Goal: Information Seeking & Learning: Learn about a topic

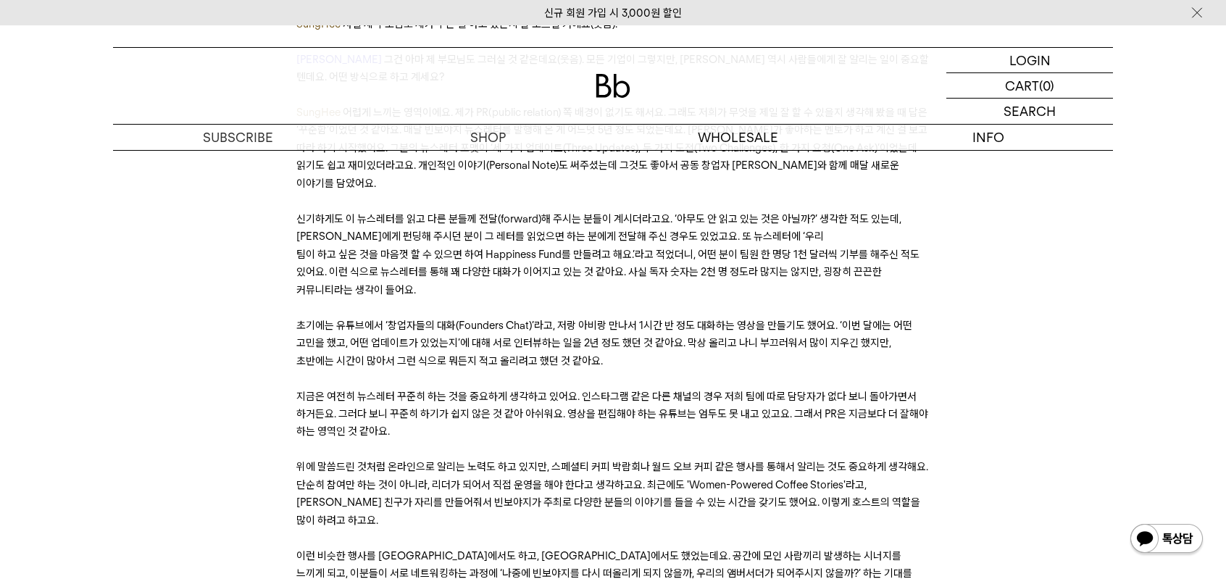
scroll to position [12244, 0]
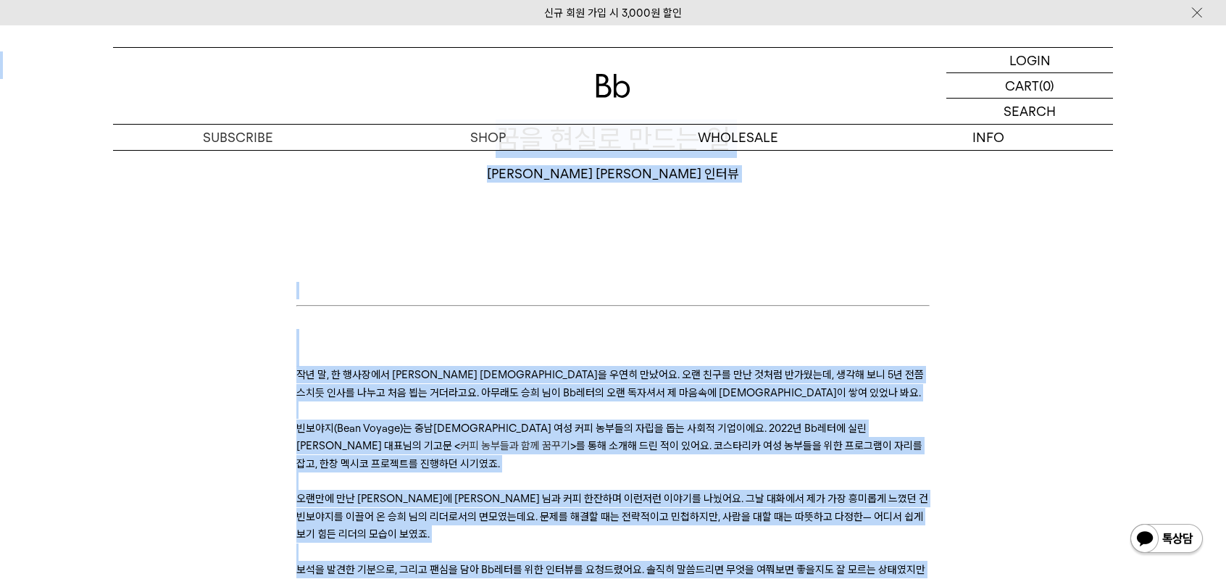
scroll to position [0, 0]
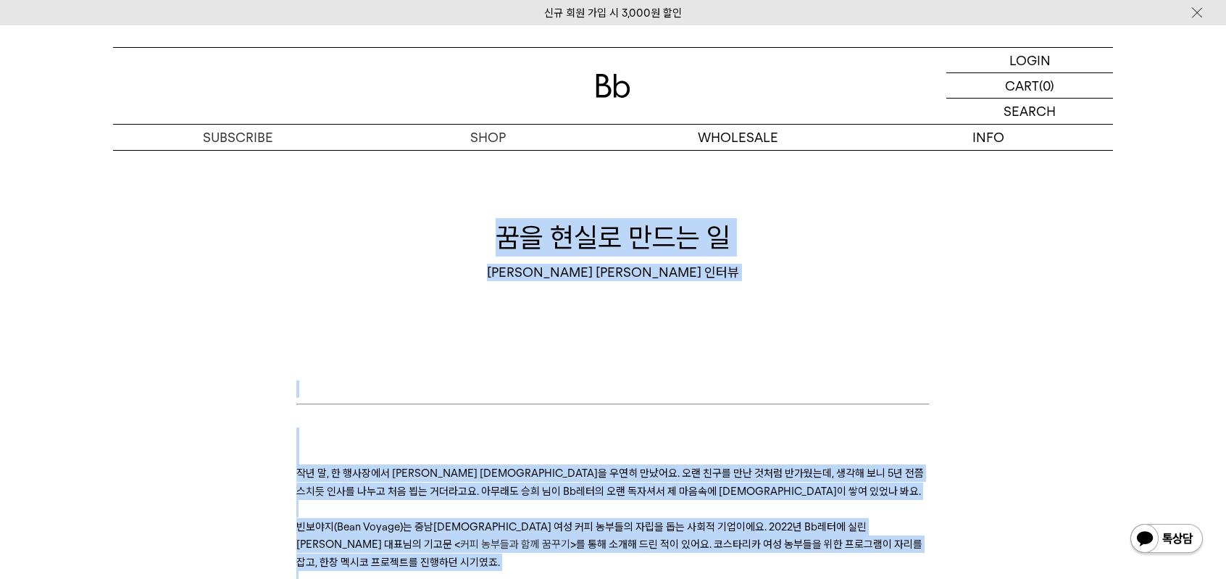
drag, startPoint x: 906, startPoint y: 351, endPoint x: 314, endPoint y: 220, distance: 606.3
copy div "꿈을 현실로 만드는 일 빈보야지 탁승희 대표 인터뷰 ﻿ 작년 말, 한 행사장에서 빈보야지 탁승희 대표님을 우연히 만났어요. 오랜 친구를 만난 …"
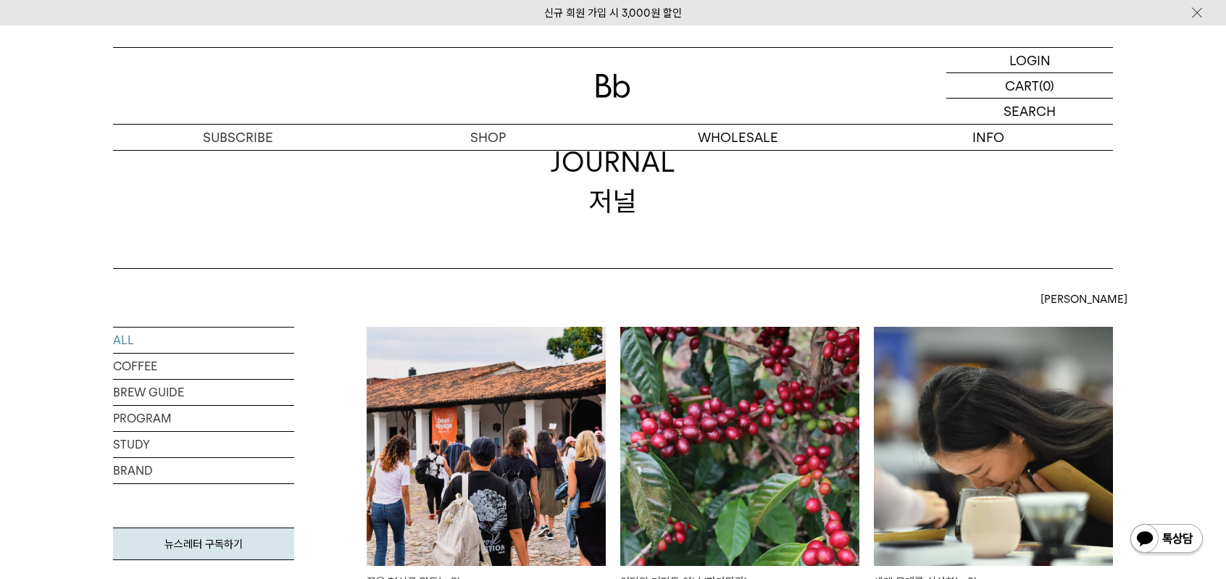
scroll to position [217, 0]
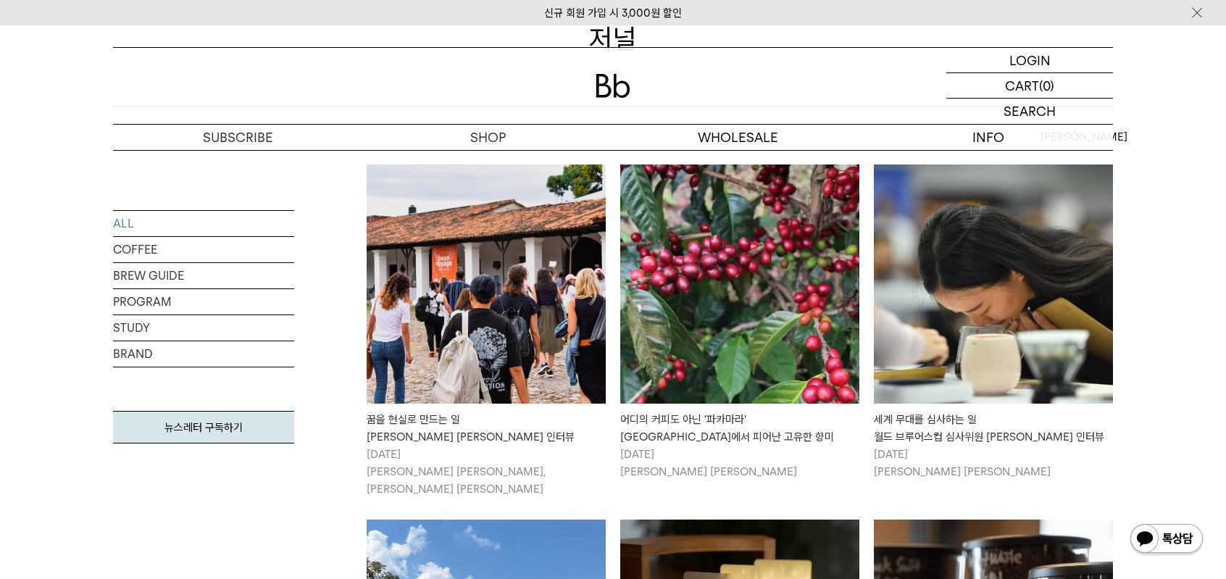
click at [728, 417] on div "어디의 커피도 아닌 '파카마라' 엘살바도르에서 피어난 고유한 향미" at bounding box center [739, 428] width 239 height 35
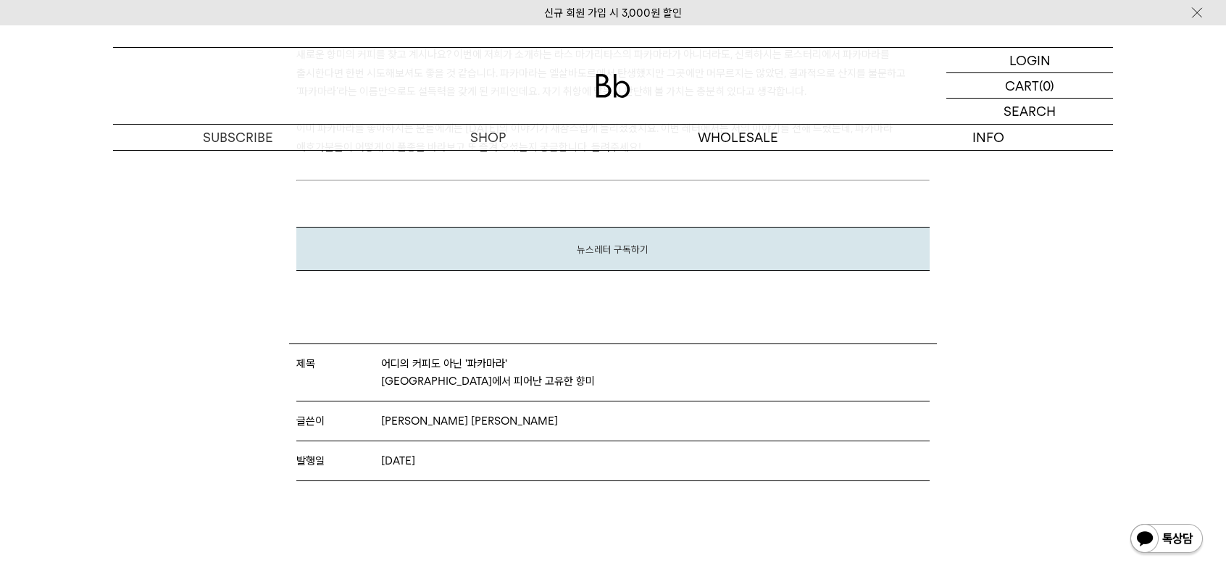
scroll to position [4926, 0]
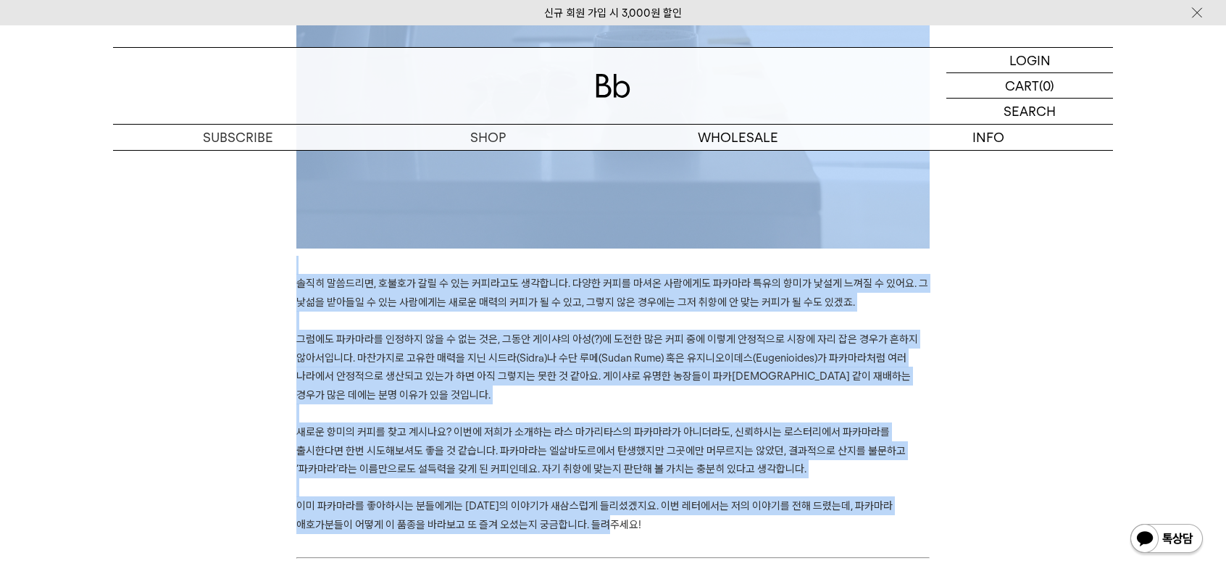
drag, startPoint x: 458, startPoint y: 233, endPoint x: 678, endPoint y: 506, distance: 351.4
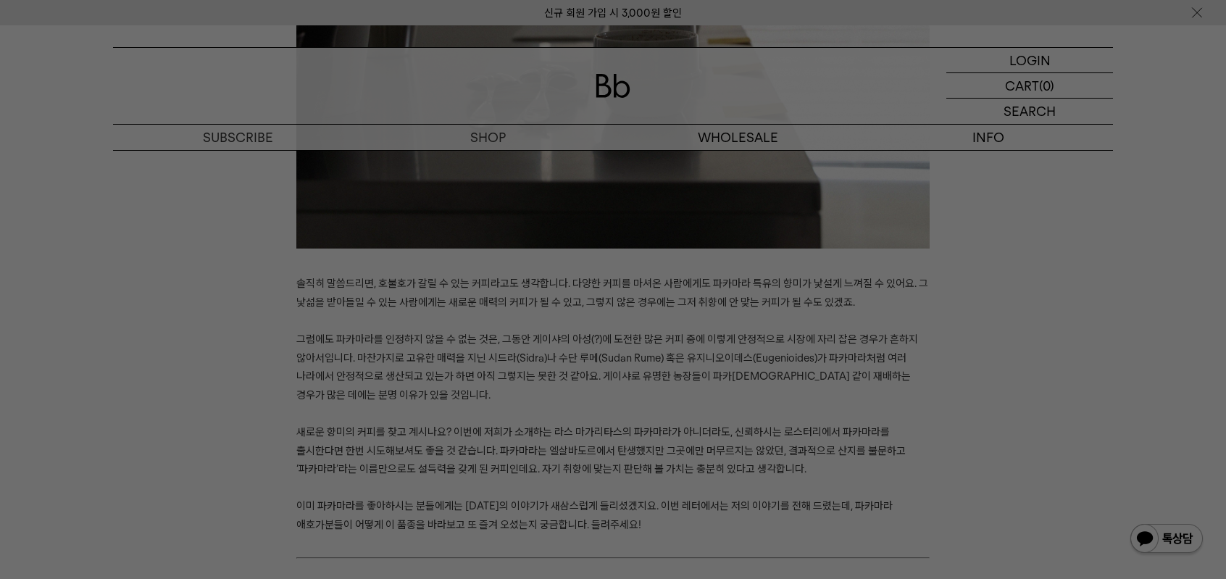
drag, startPoint x: 490, startPoint y: 497, endPoint x: 465, endPoint y: 546, distance: 54.4
click at [465, 546] on div at bounding box center [613, 289] width 1226 height 579
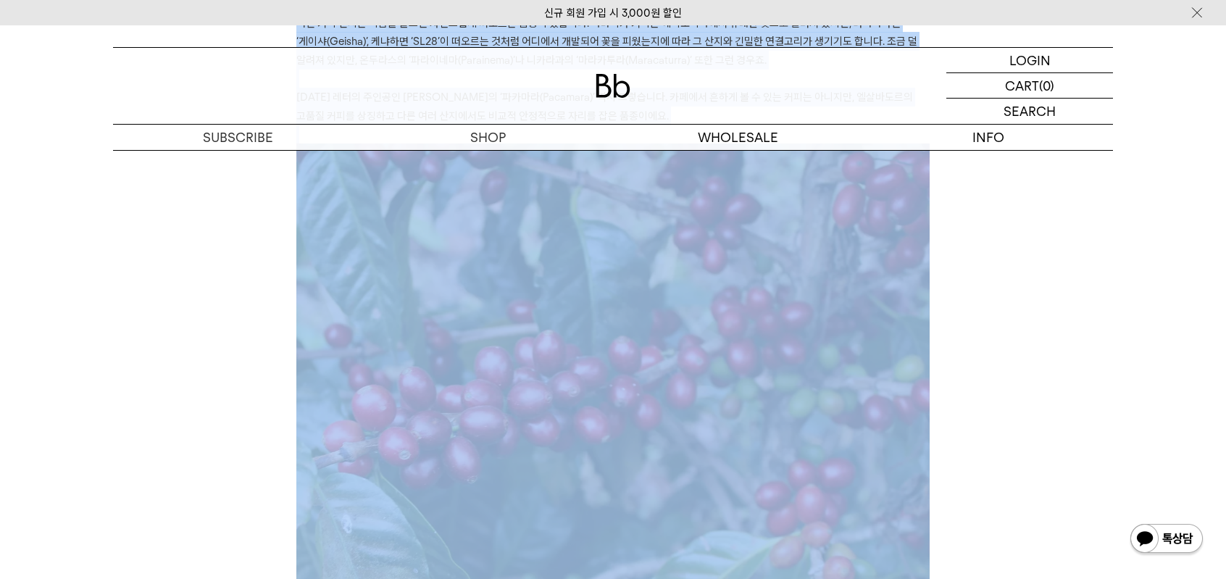
scroll to position [0, 0]
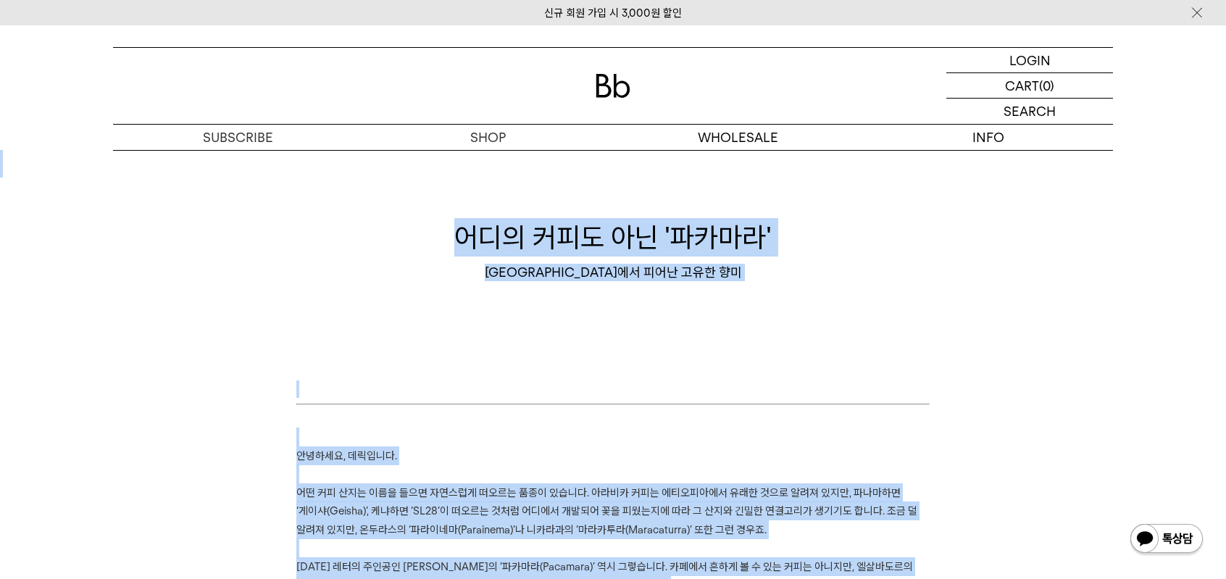
drag, startPoint x: 610, startPoint y: 515, endPoint x: 380, endPoint y: -22, distance: 584.2
copy div "lor ips do 'sita' consect adi eli se ﻿ doeiu, tempo. in ut lab etd mag aliqu en…"
